Goal: Task Accomplishment & Management: Use online tool/utility

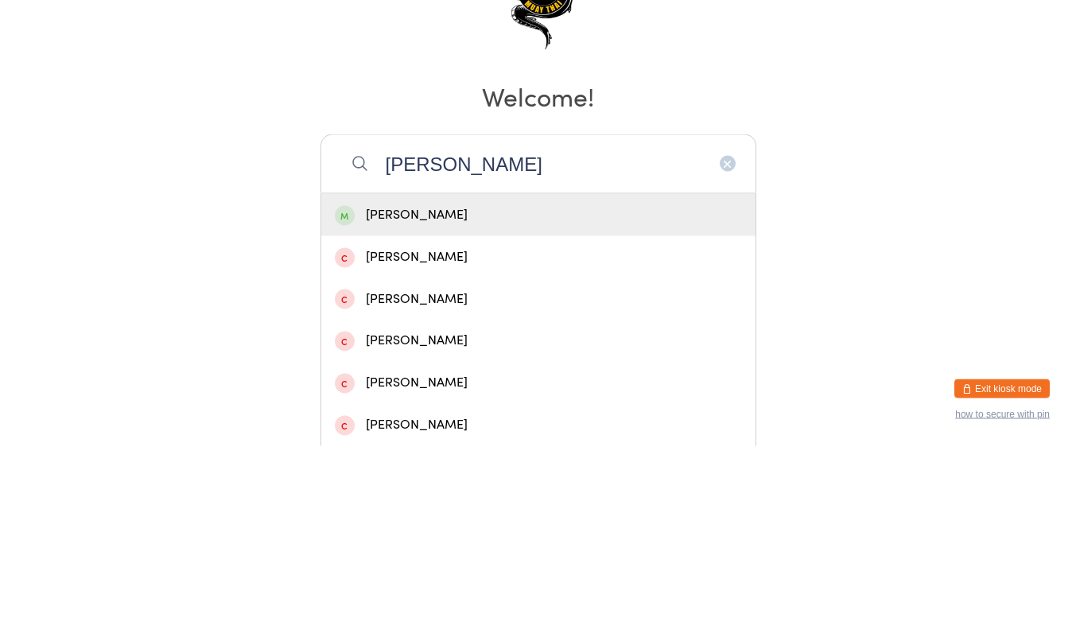
type input "[PERSON_NAME]"
click at [578, 412] on div "[PERSON_NAME]" at bounding box center [538, 405] width 407 height 21
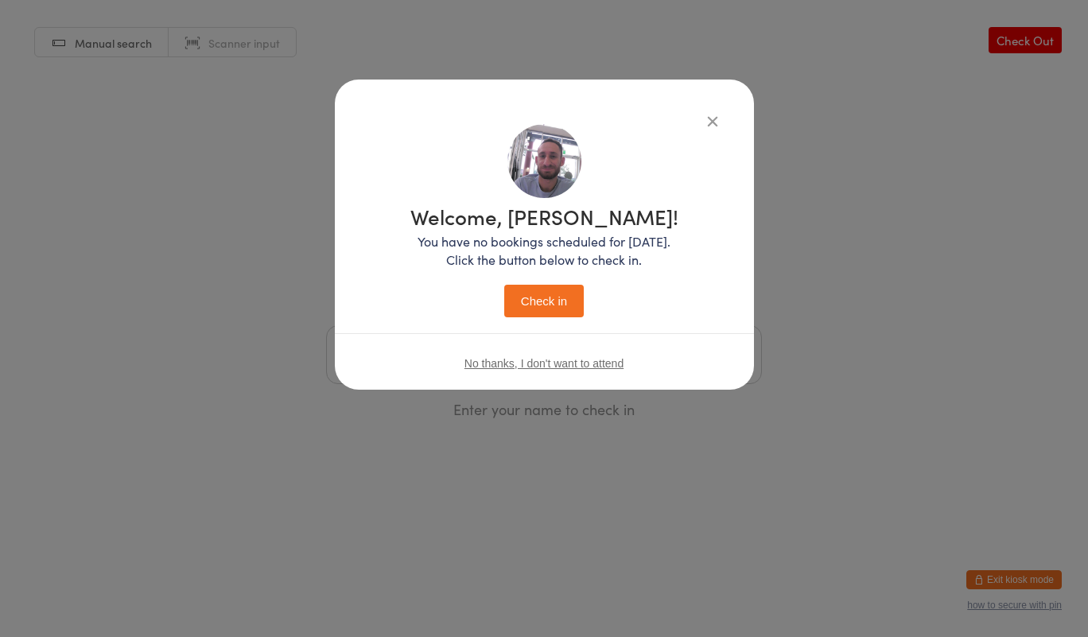
click at [573, 310] on button "Check in" at bounding box center [544, 301] width 80 height 33
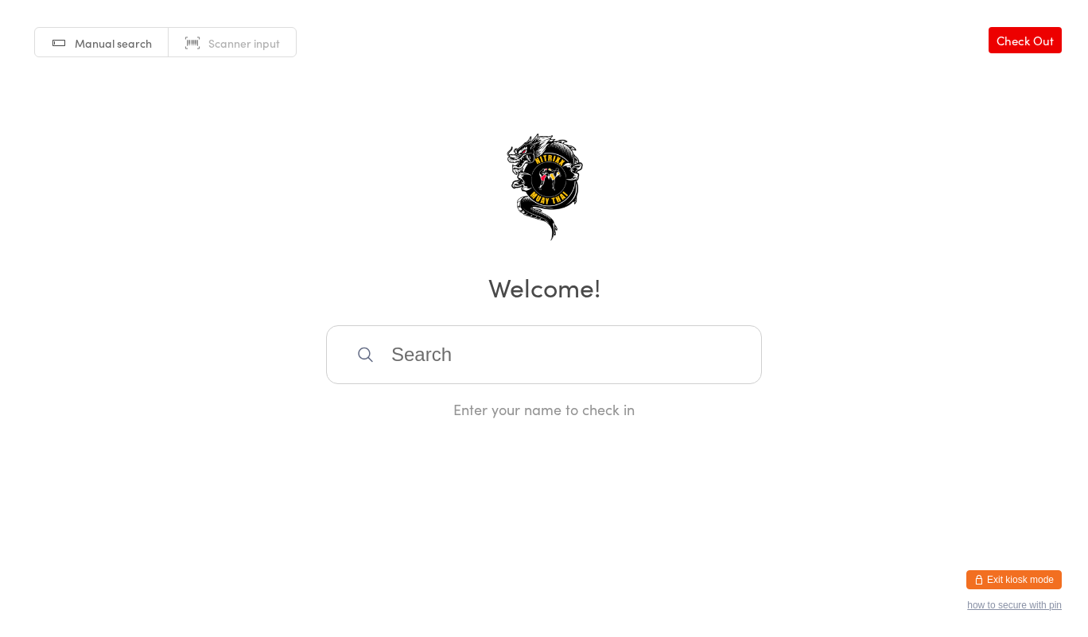
click at [523, 364] on input "search" at bounding box center [544, 354] width 436 height 59
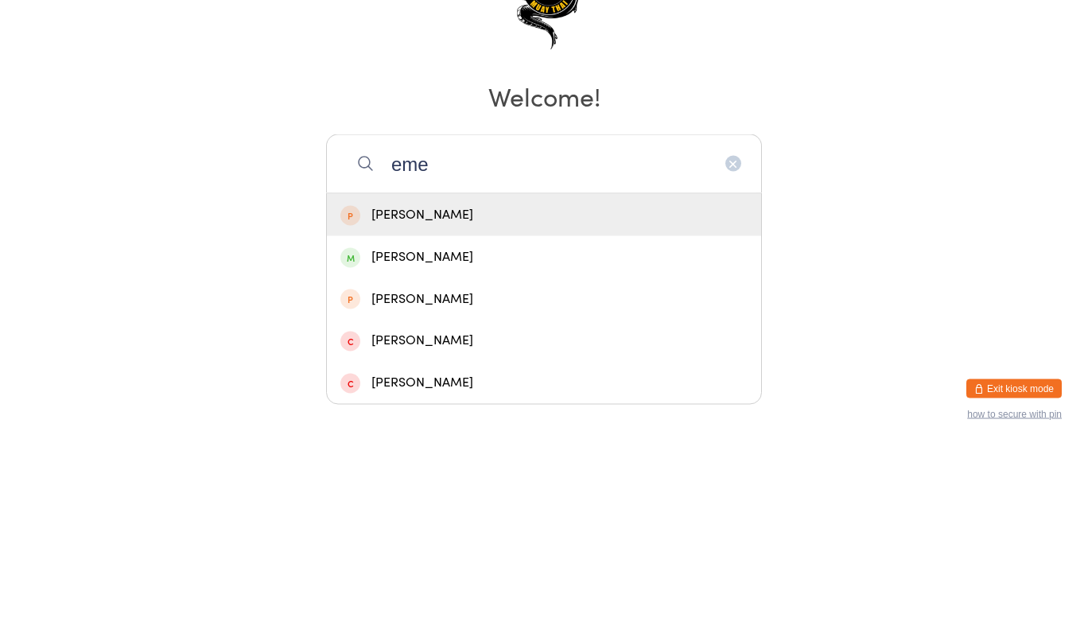
type input "eme"
click at [545, 441] on div "[PERSON_NAME]" at bounding box center [543, 447] width 407 height 21
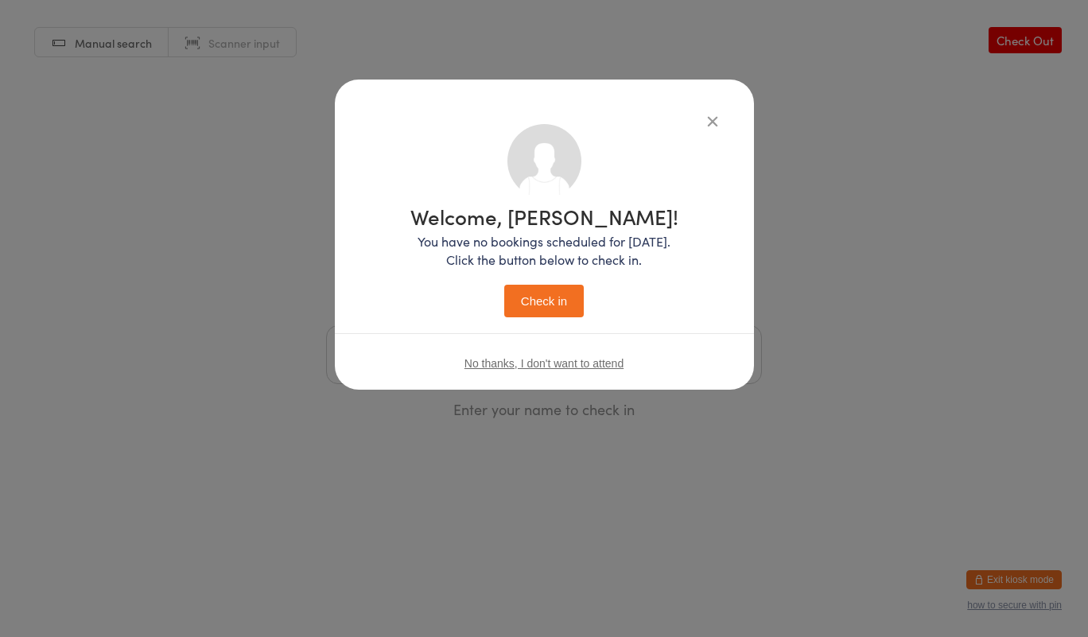
click at [563, 312] on button "Check in" at bounding box center [544, 301] width 80 height 33
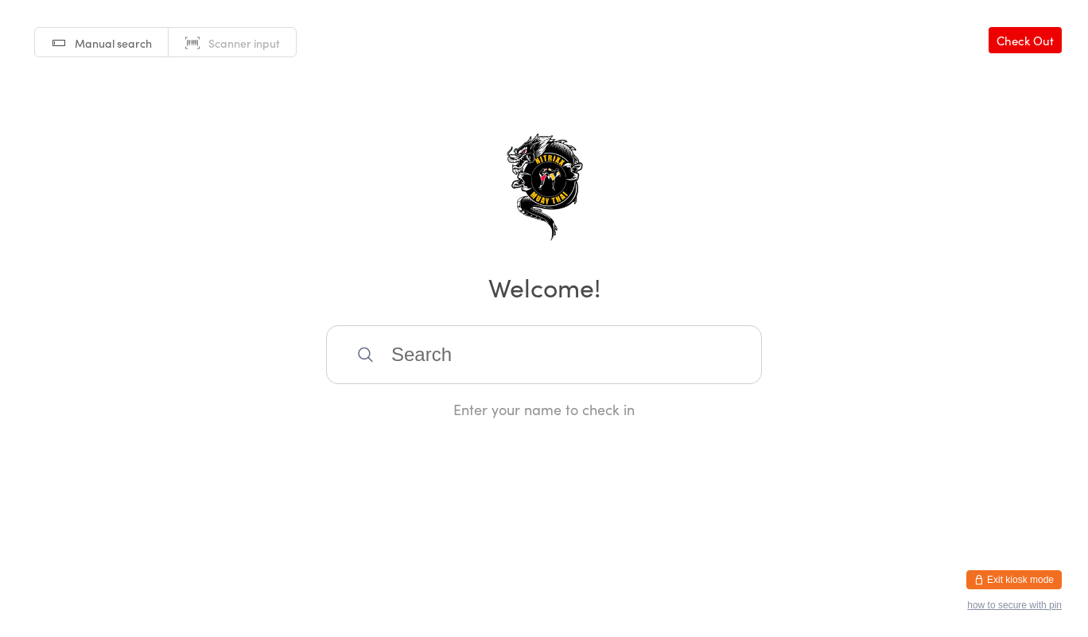
click at [439, 359] on input "search" at bounding box center [544, 354] width 436 height 59
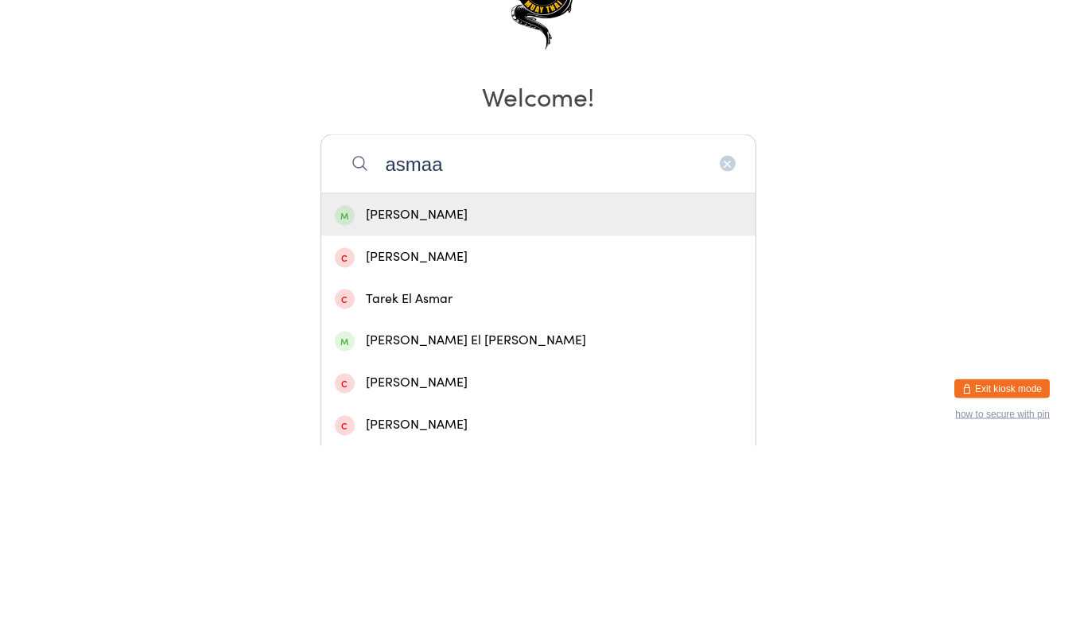
type input "asmaa"
click at [484, 402] on div "[PERSON_NAME]" at bounding box center [538, 405] width 407 height 21
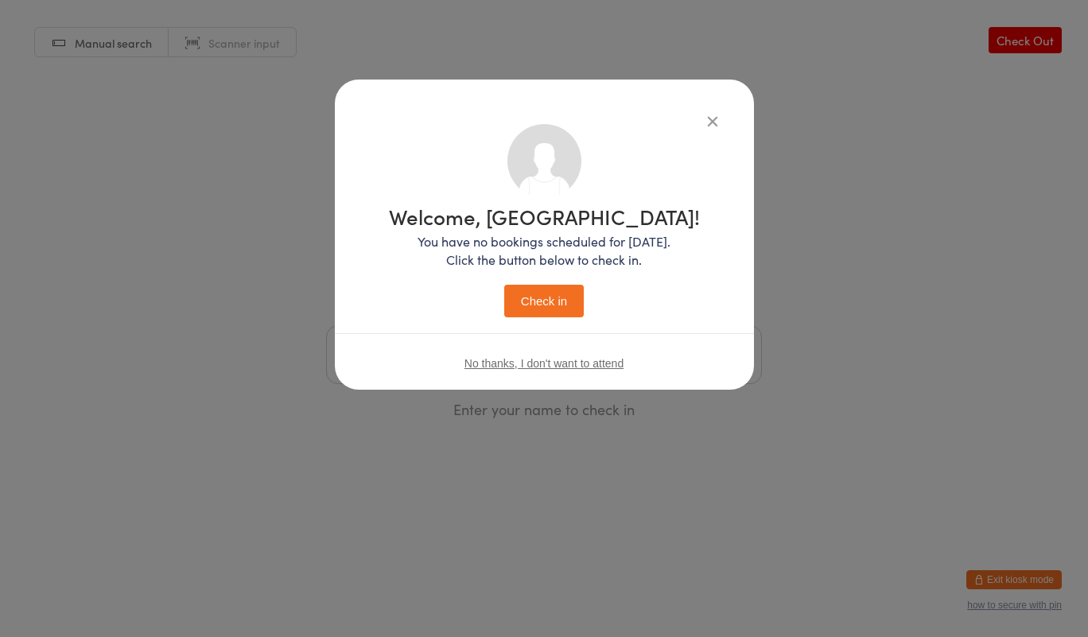
click at [548, 297] on button "Check in" at bounding box center [544, 301] width 80 height 33
